Goal: Information Seeking & Learning: Learn about a topic

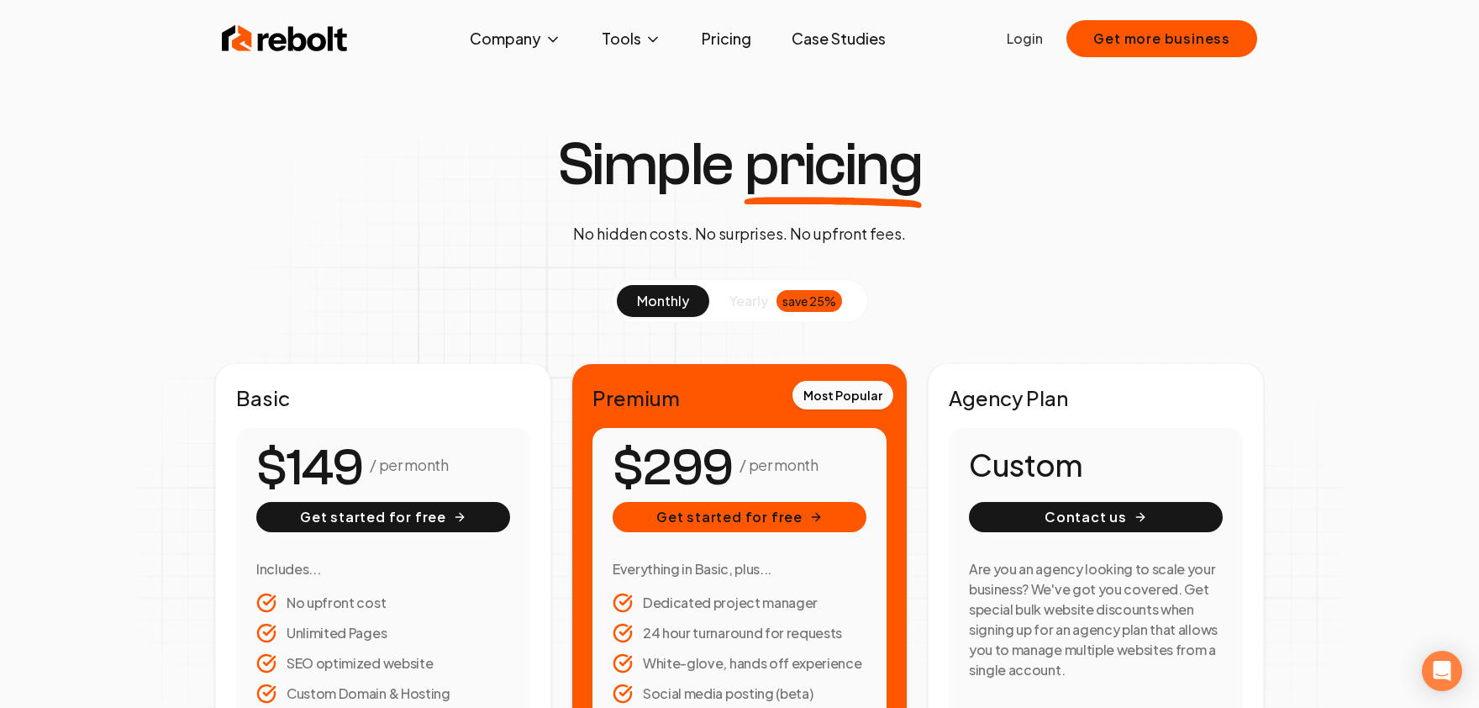
click at [724, 34] on link "Pricing" at bounding box center [726, 39] width 76 height 34
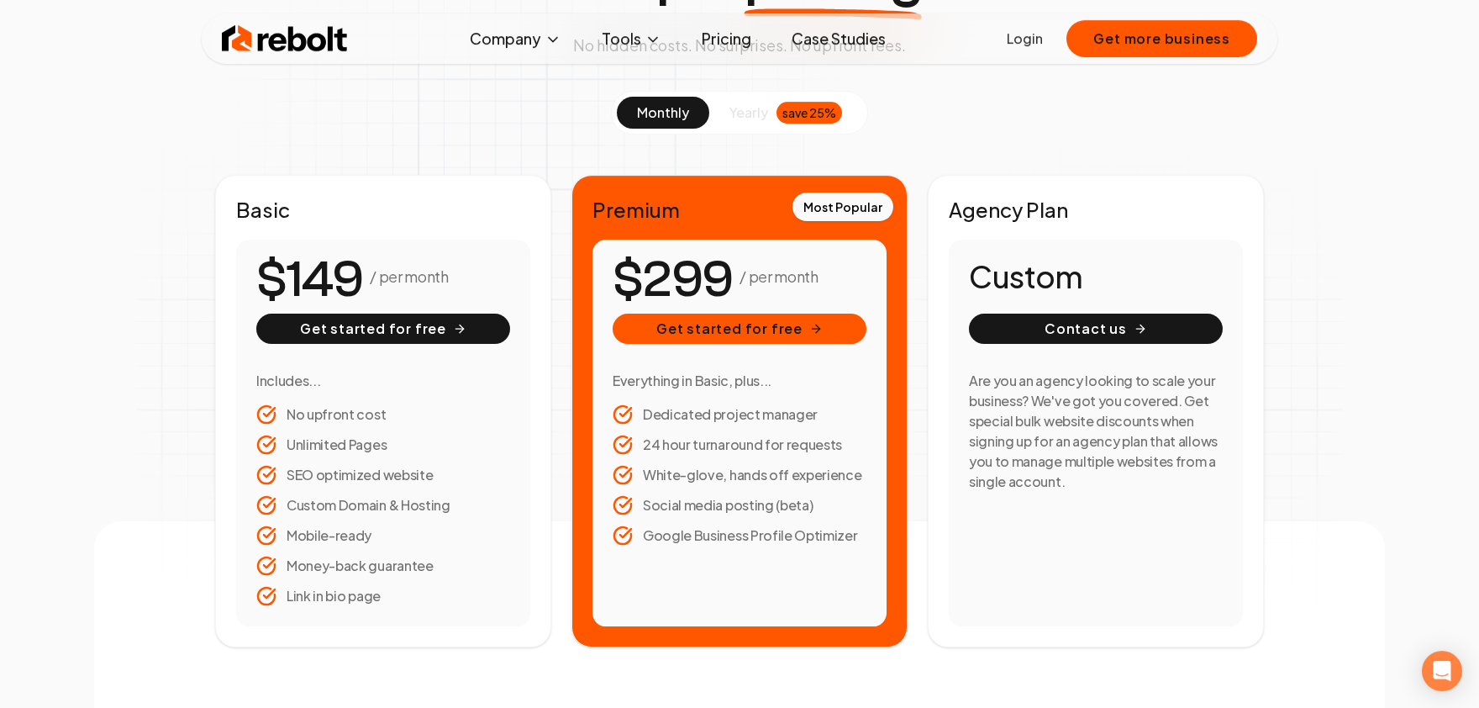
scroll to position [277, 0]
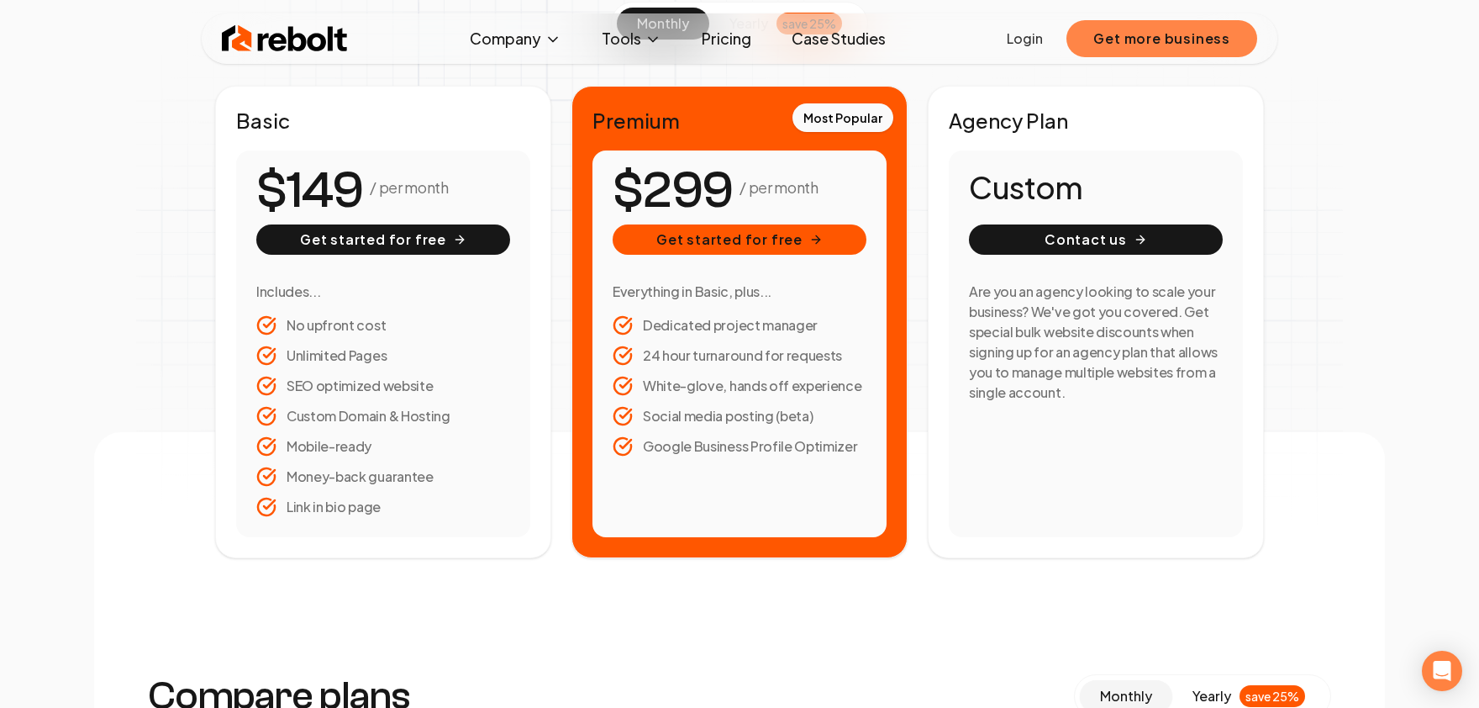
click at [1200, 29] on button "Get more business" at bounding box center [1162, 38] width 191 height 37
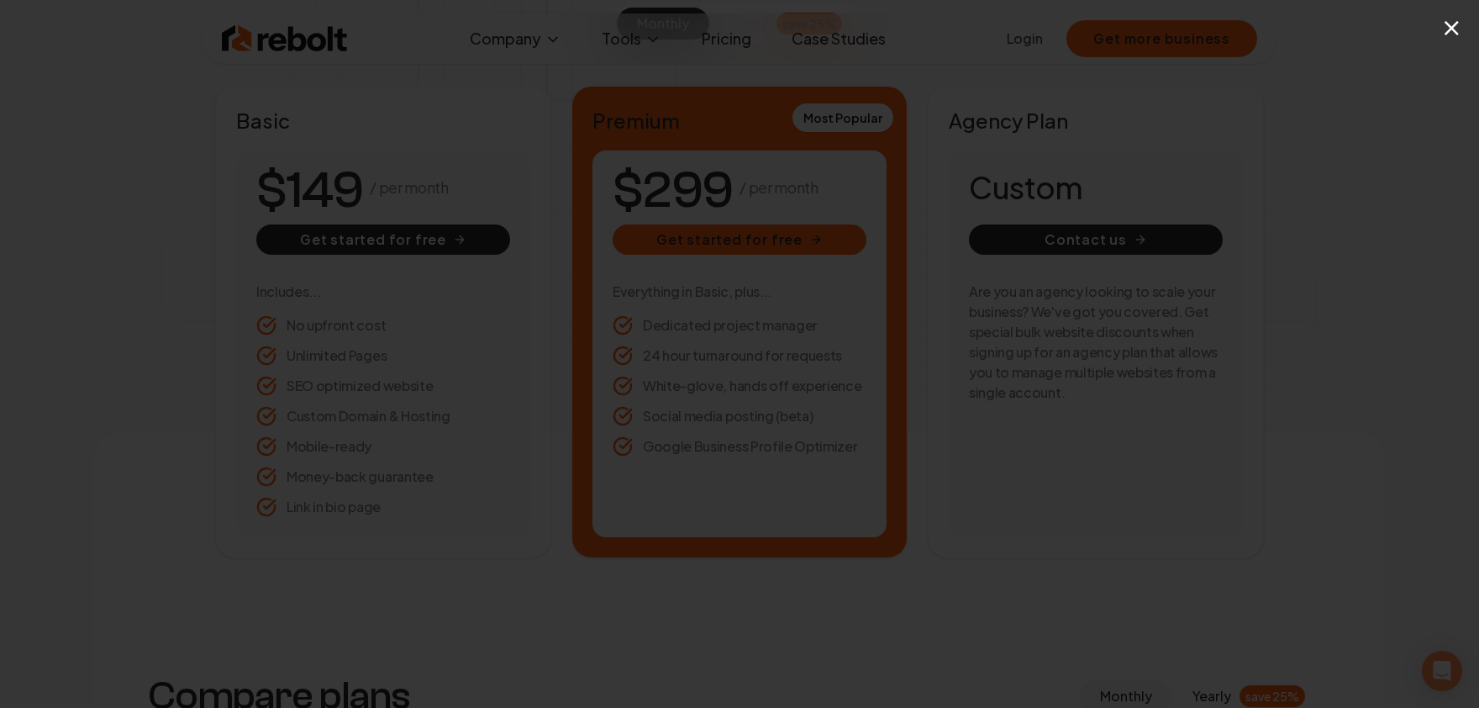
click at [1453, 31] on button "×" at bounding box center [1452, 27] width 21 height 38
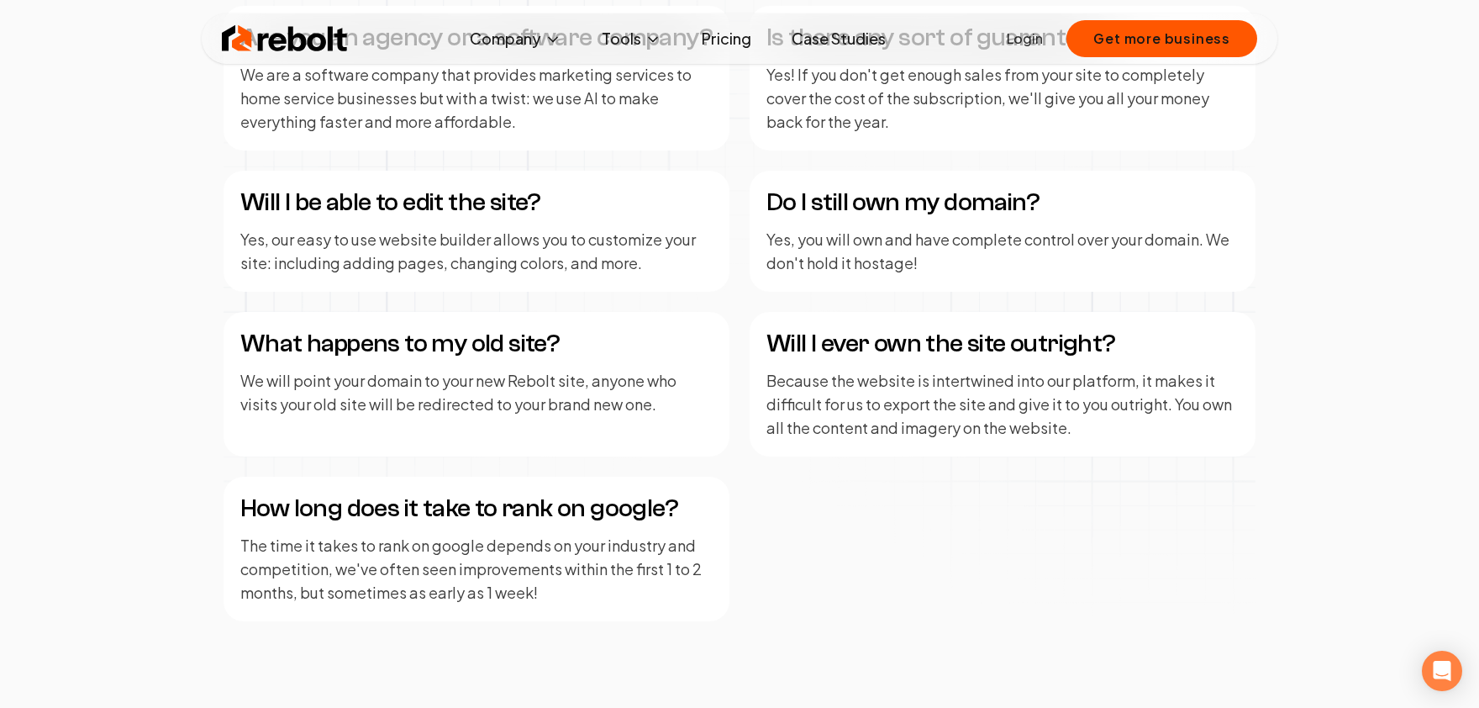
scroll to position [2034, 0]
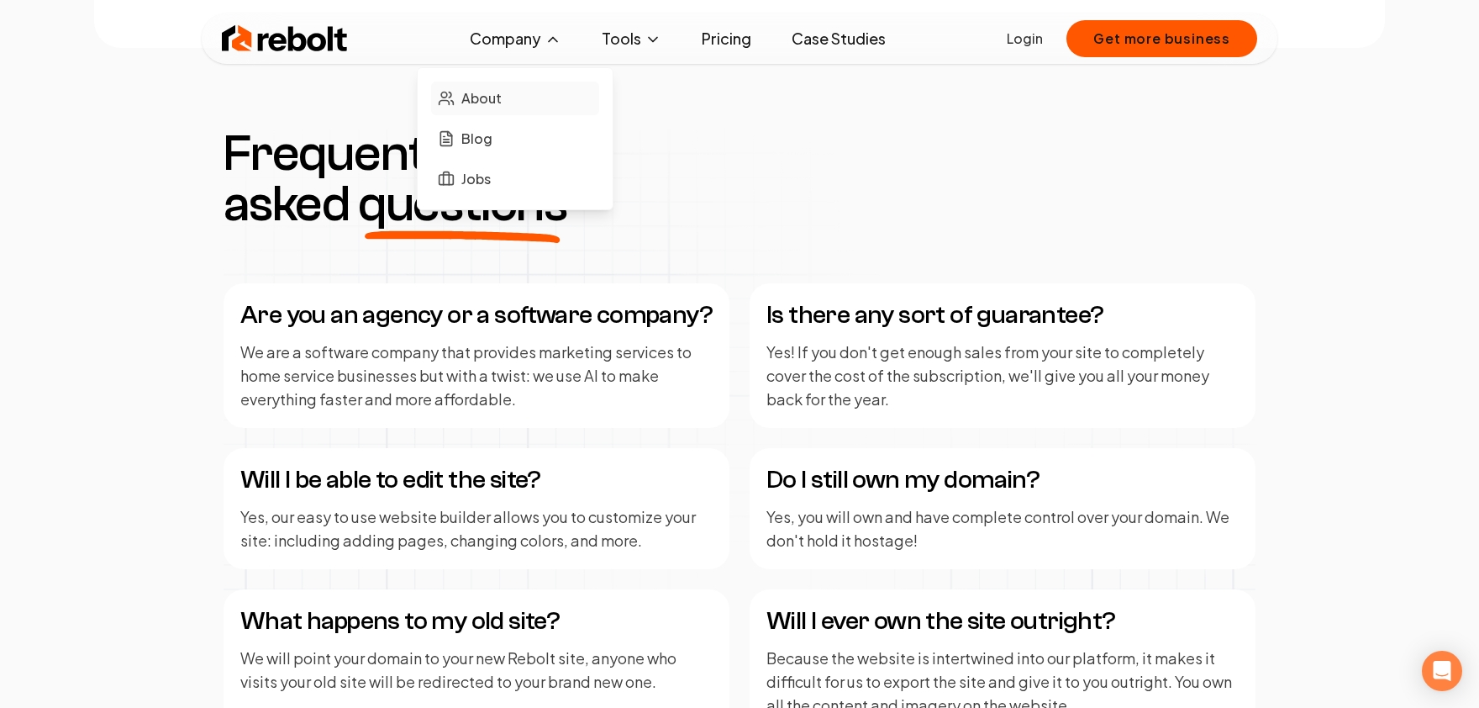
click at [481, 97] on span "About" at bounding box center [481, 98] width 40 height 20
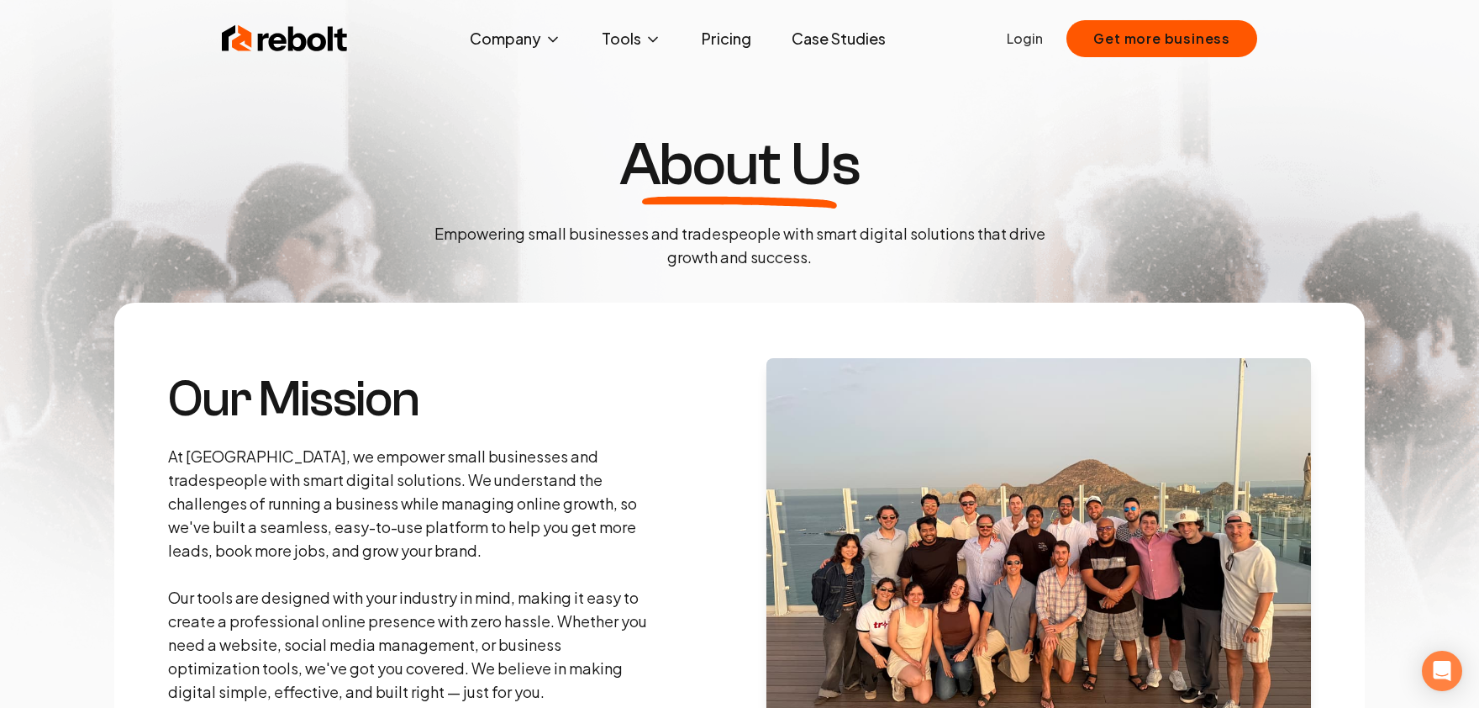
click at [303, 41] on img at bounding box center [285, 39] width 126 height 34
